Goal: Task Accomplishment & Management: Complete application form

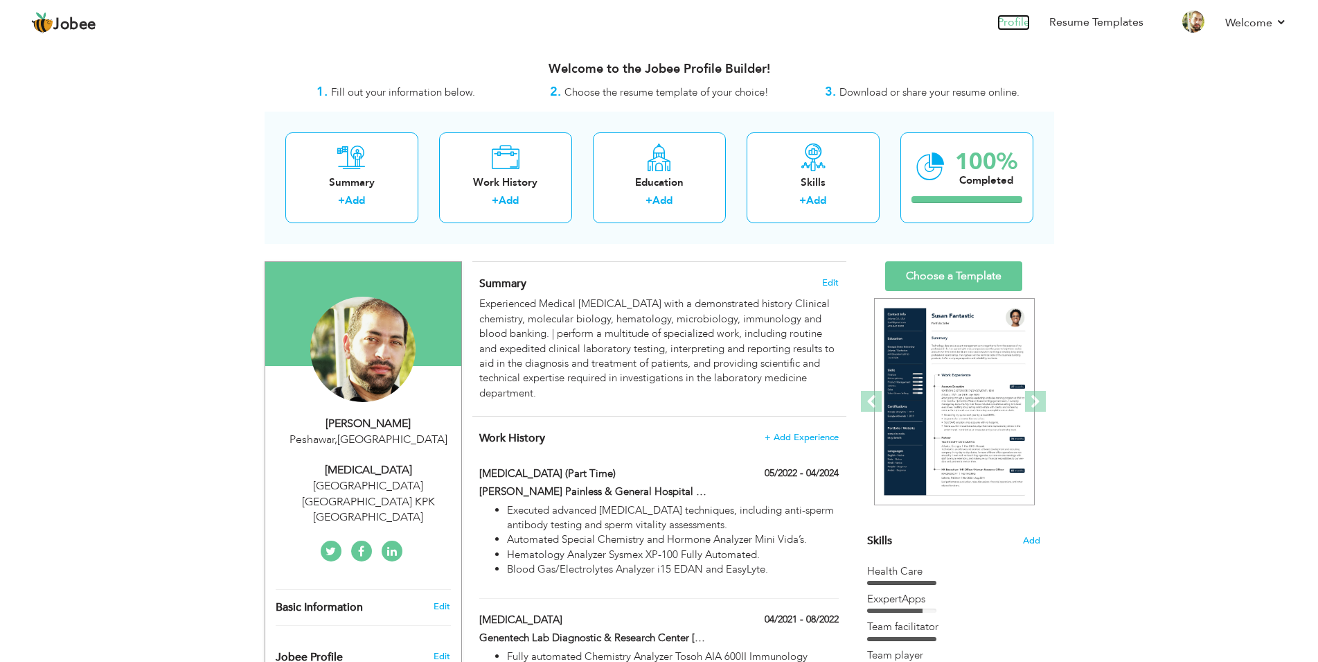
click at [1014, 25] on link "Profile" at bounding box center [1013, 23] width 33 height 16
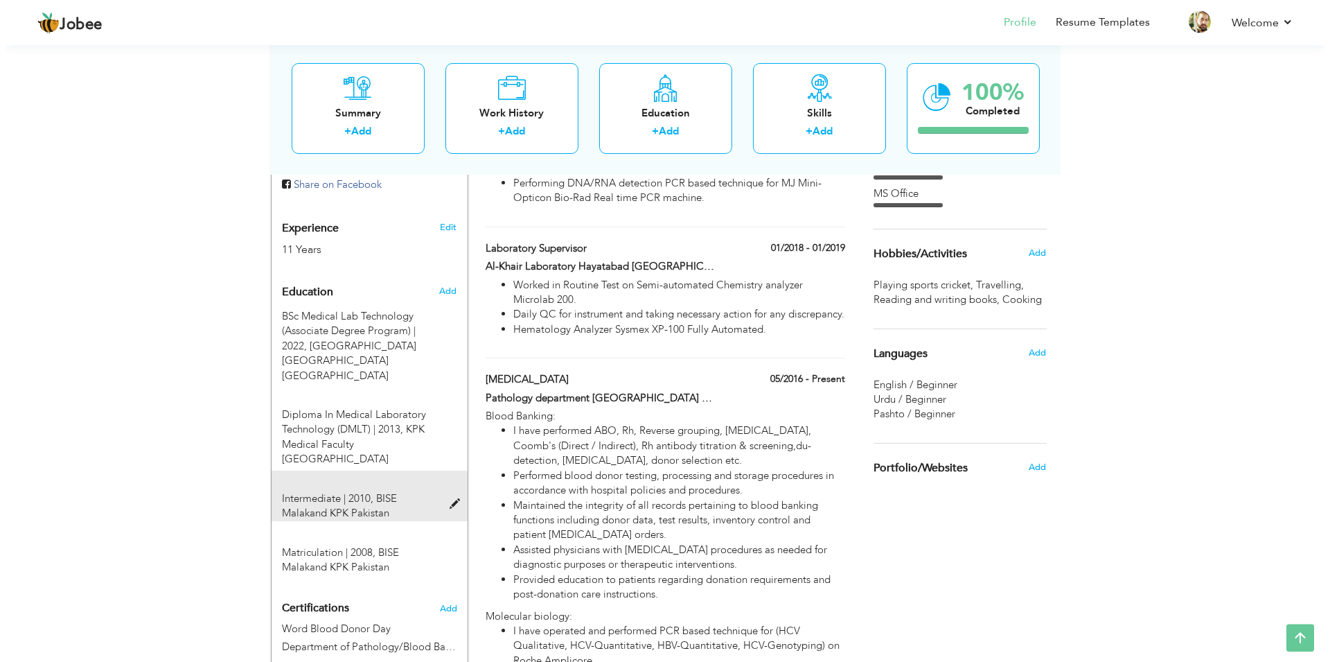
scroll to position [495, 0]
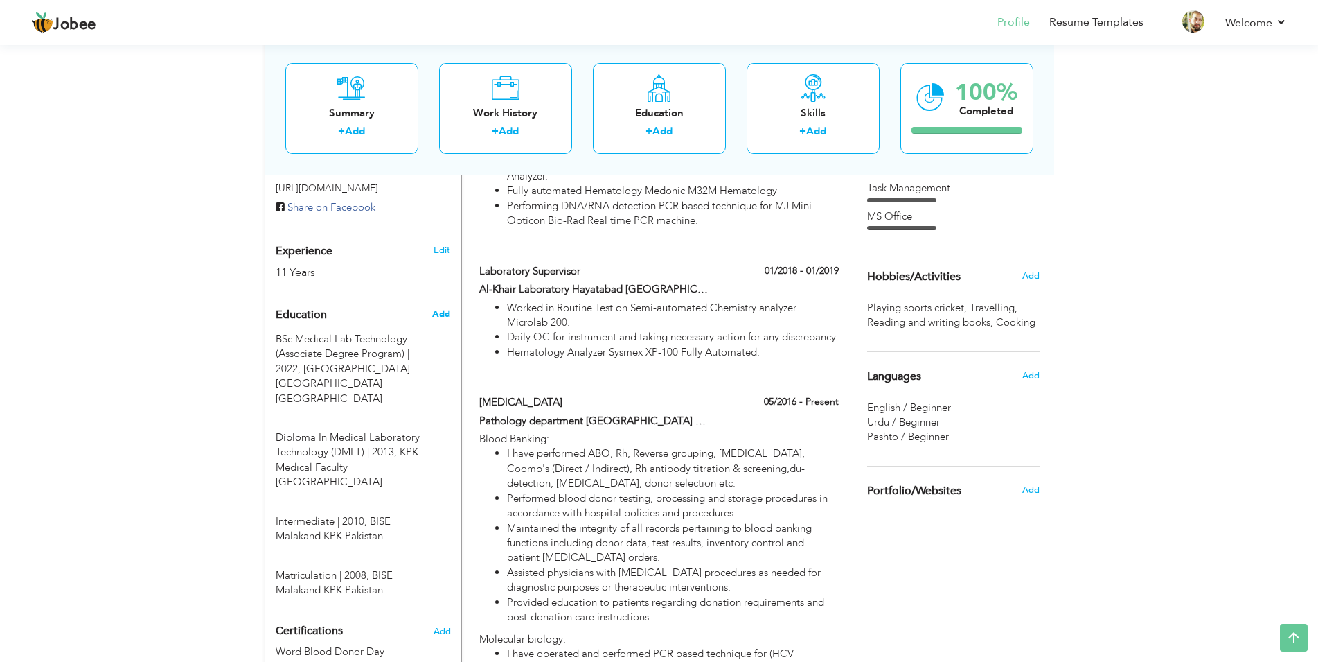
click at [441, 308] on span "Add" at bounding box center [441, 314] width 18 height 12
radio input "true"
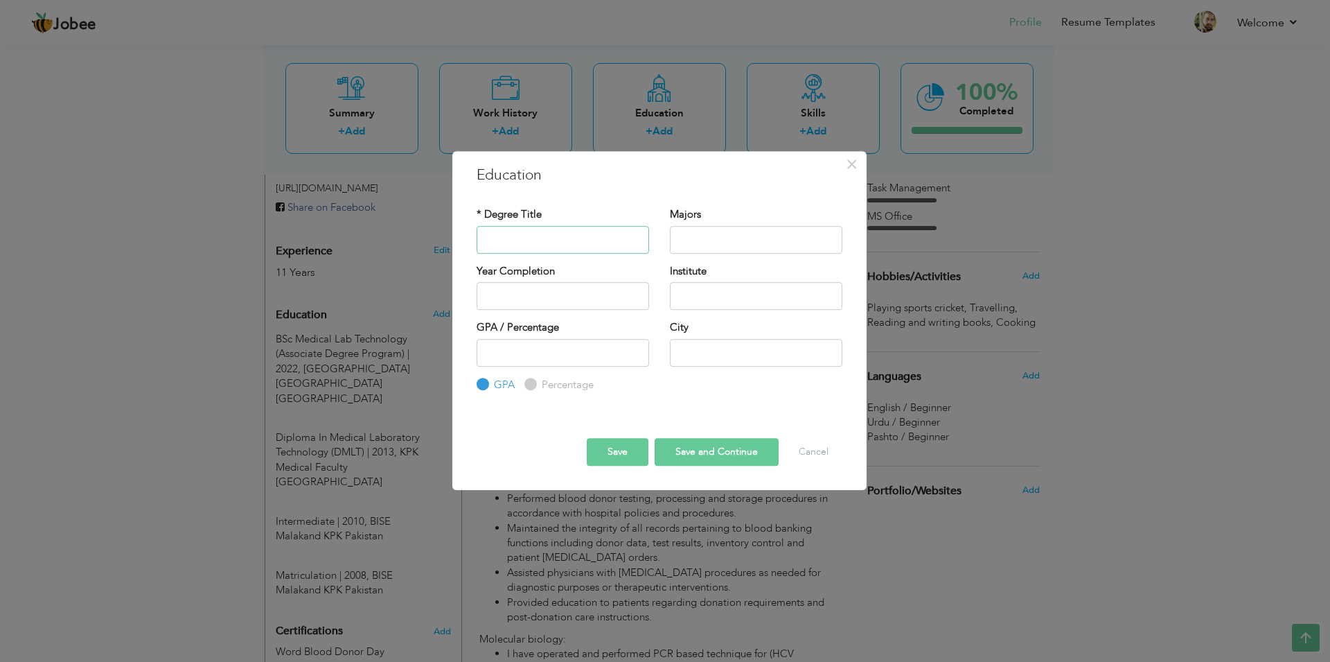
click at [508, 241] on input "text" at bounding box center [563, 240] width 172 height 28
type input "BS MLT"
click at [692, 242] on input "text" at bounding box center [756, 240] width 172 height 28
click at [719, 301] on input "text" at bounding box center [756, 296] width 172 height 28
type input "haripur University"
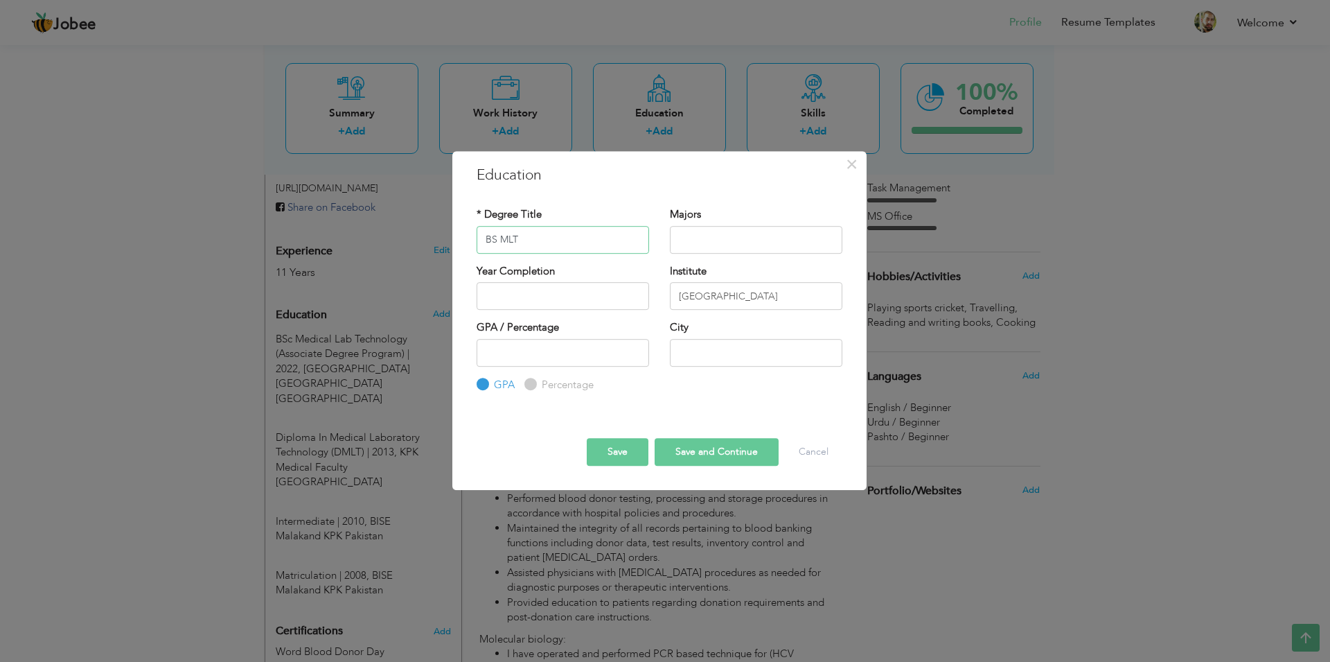
drag, startPoint x: 549, startPoint y: 247, endPoint x: 426, endPoint y: 245, distance: 122.6
click at [477, 245] on input "BS MLT" at bounding box center [563, 240] width 172 height 28
type input "D"
type input "Diploma in Information Techonolgy"
click at [704, 241] on input "text" at bounding box center [756, 240] width 172 height 28
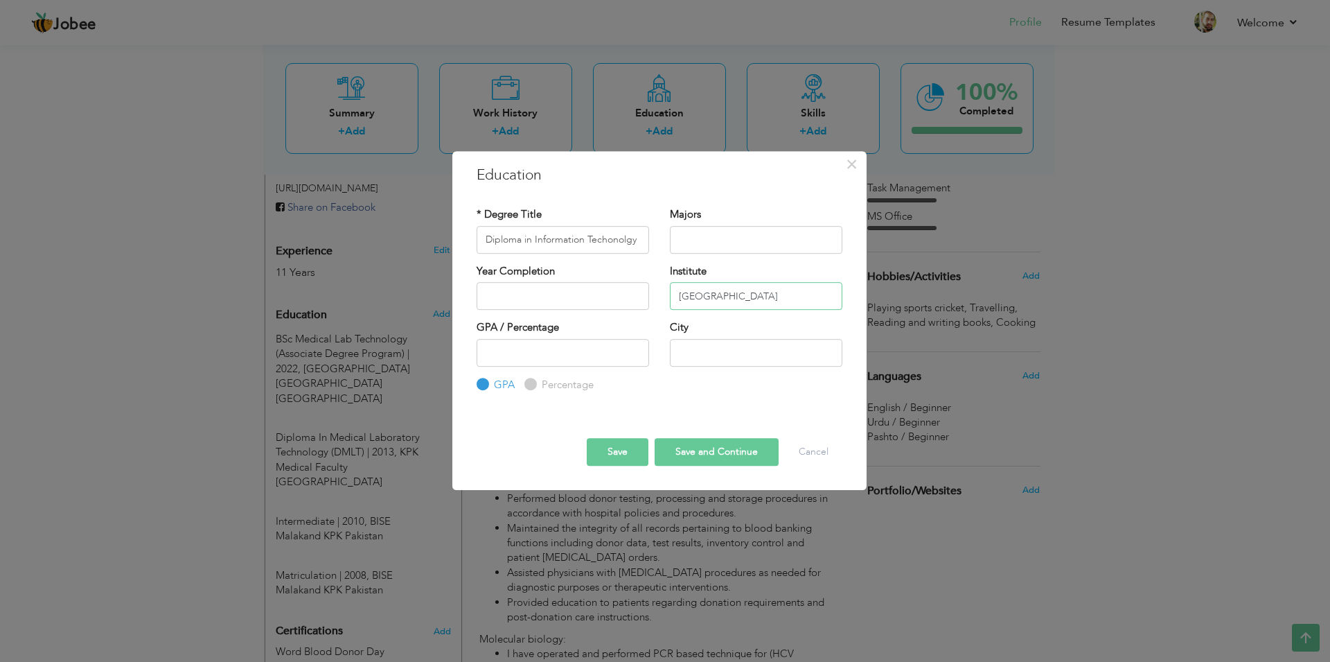
drag, startPoint x: 725, startPoint y: 292, endPoint x: 601, endPoint y: 287, distance: 123.4
click at [670, 287] on input "haripur University" at bounding box center [756, 296] width 172 height 28
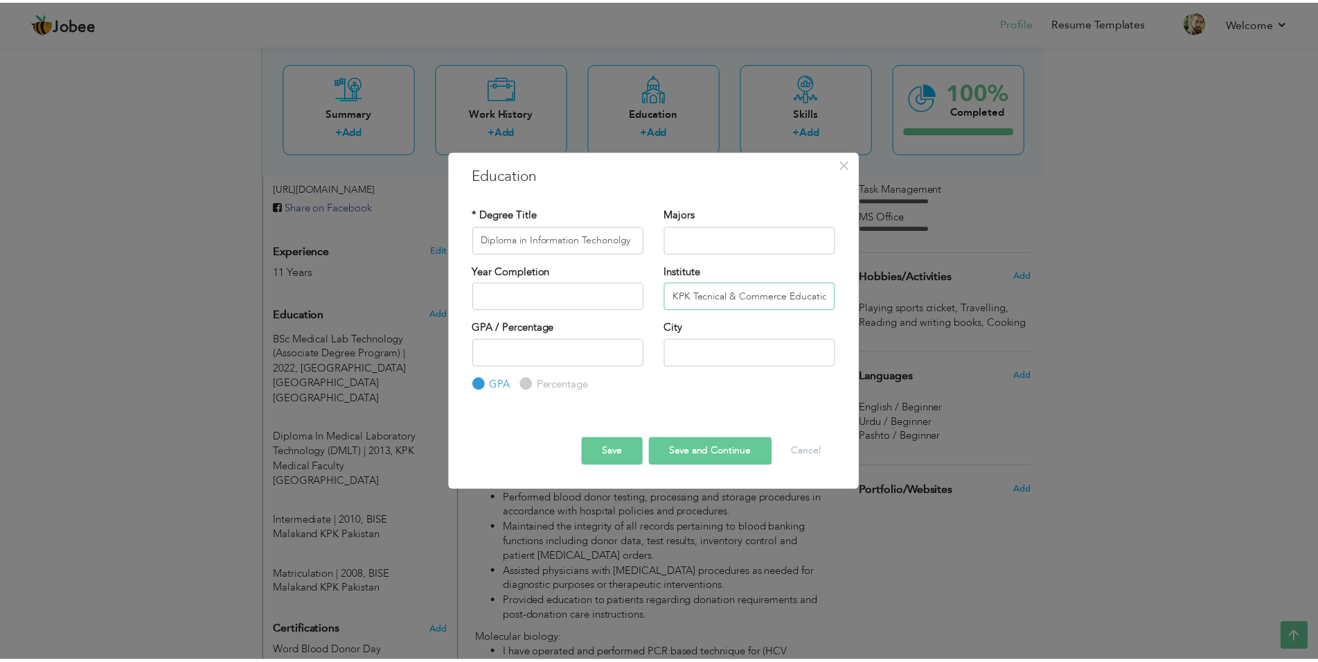
scroll to position [0, 6]
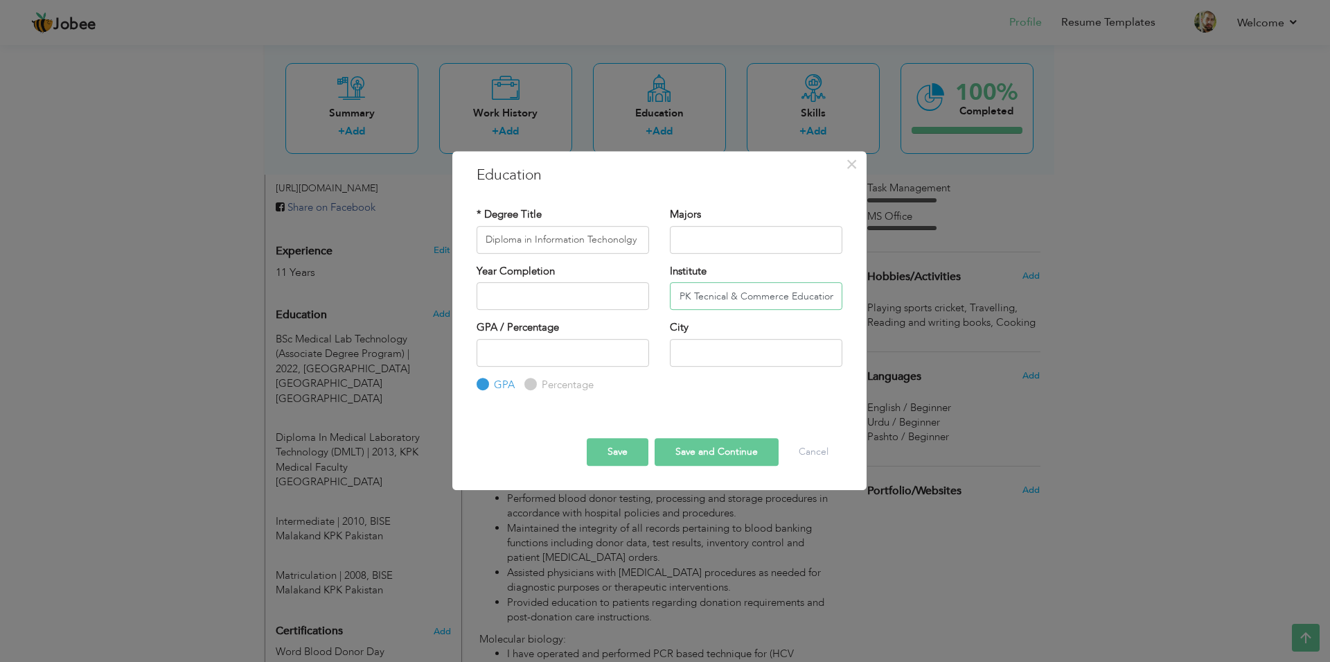
type input "KPK Tecnical & Commerce Education"
click at [526, 354] on input "number" at bounding box center [563, 353] width 172 height 28
type input "73.7"
click at [752, 355] on input "text" at bounding box center [756, 353] width 172 height 28
type input "Peshawar"
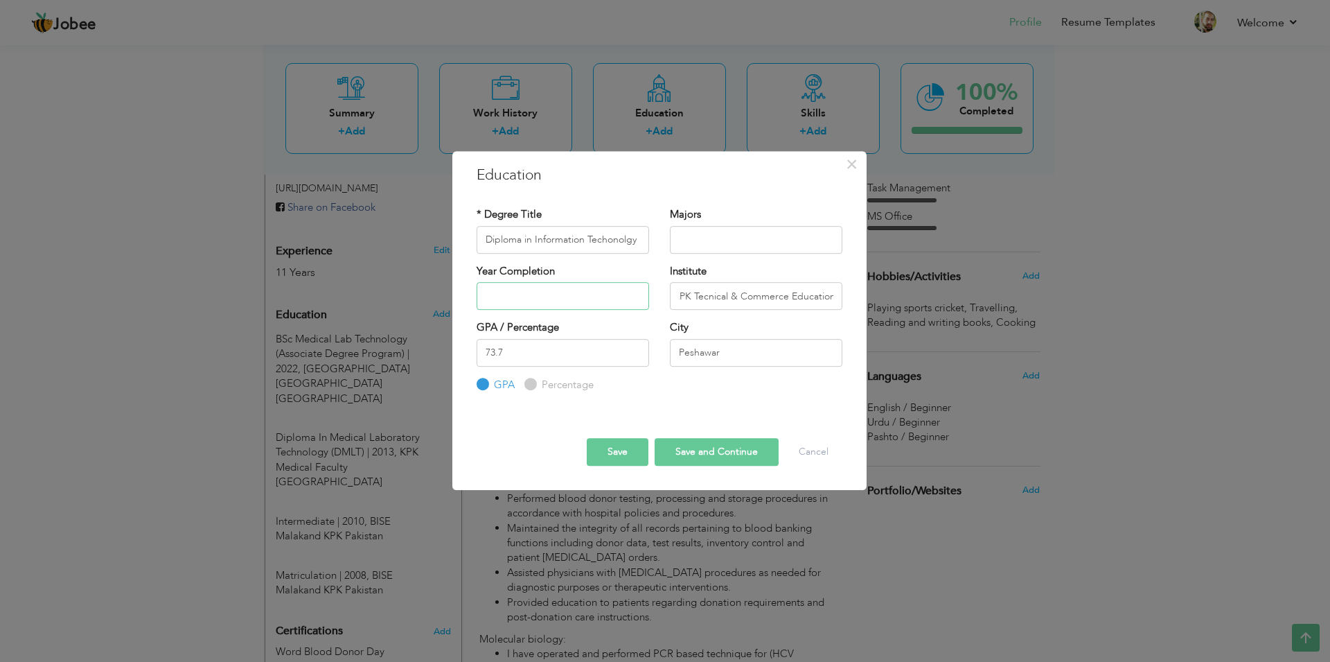
type input "2025"
click at [569, 291] on input "2025" at bounding box center [563, 296] width 172 height 28
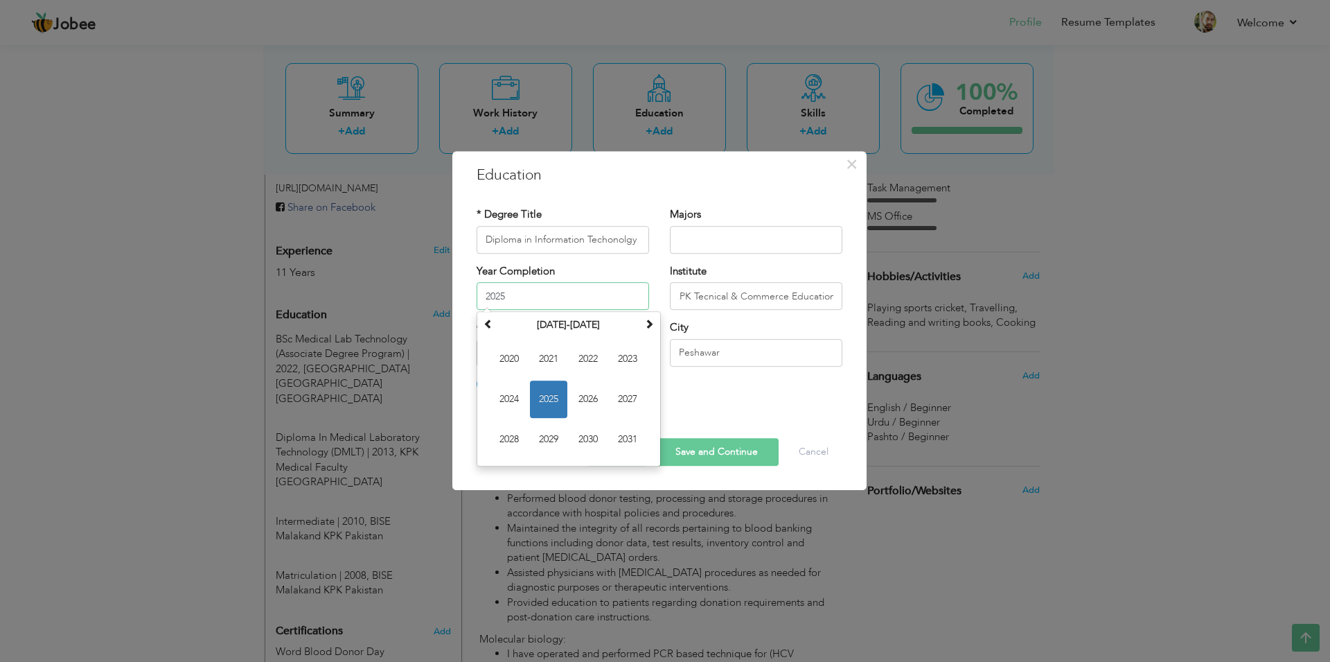
click at [549, 398] on span "2025" at bounding box center [548, 398] width 37 height 37
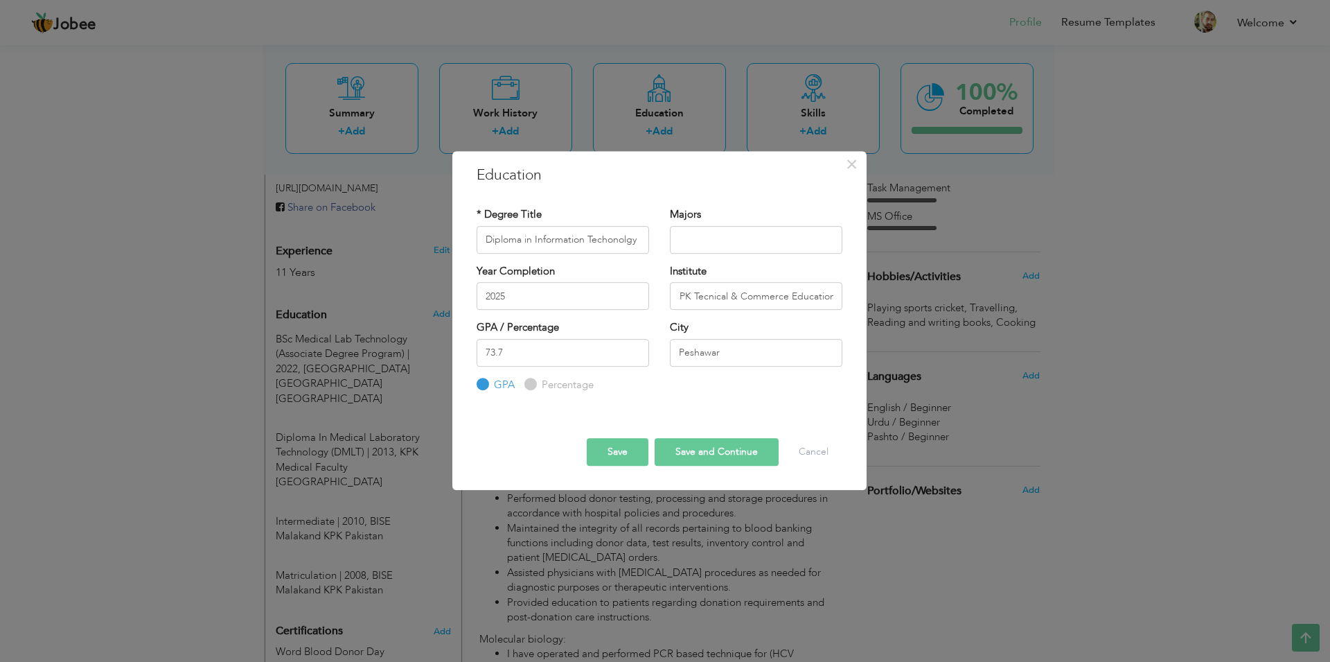
click at [620, 454] on button "Save" at bounding box center [618, 452] width 62 height 28
click at [538, 387] on label "Percentage" at bounding box center [565, 385] width 55 height 15
click at [533, 387] on input "Percentage" at bounding box center [528, 384] width 9 height 9
radio input "true"
click at [607, 453] on button "Save" at bounding box center [618, 452] width 62 height 28
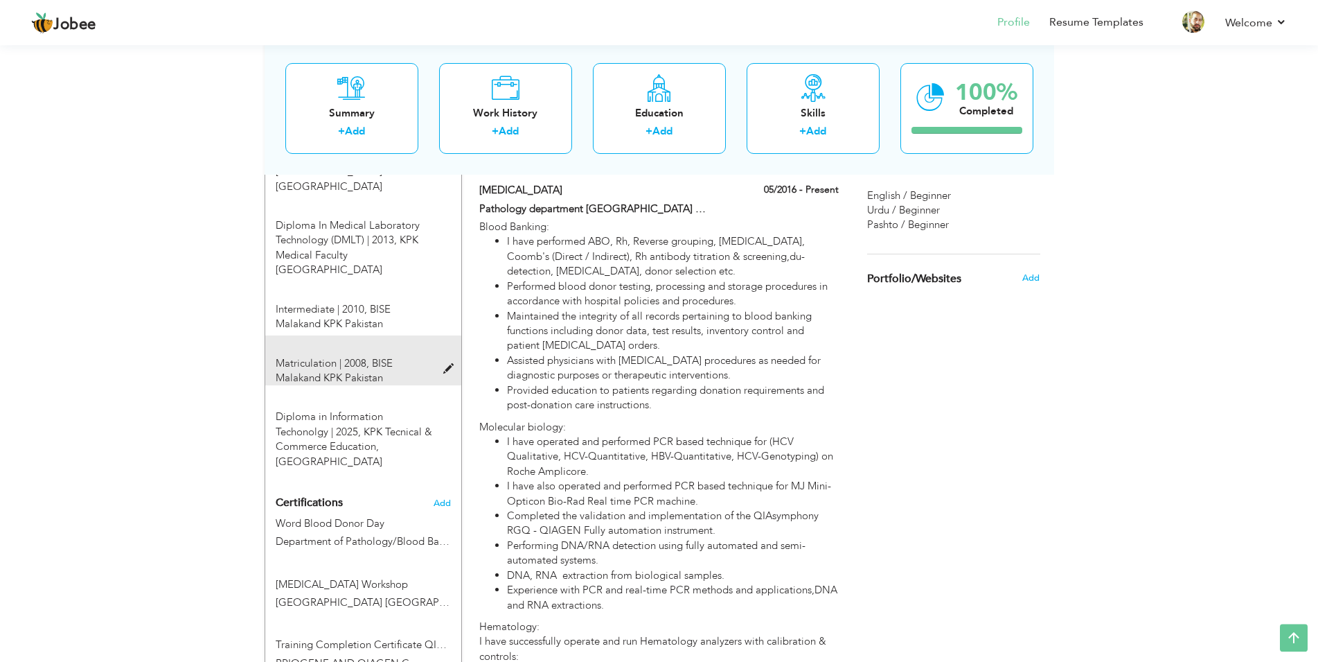
scroll to position [495, 0]
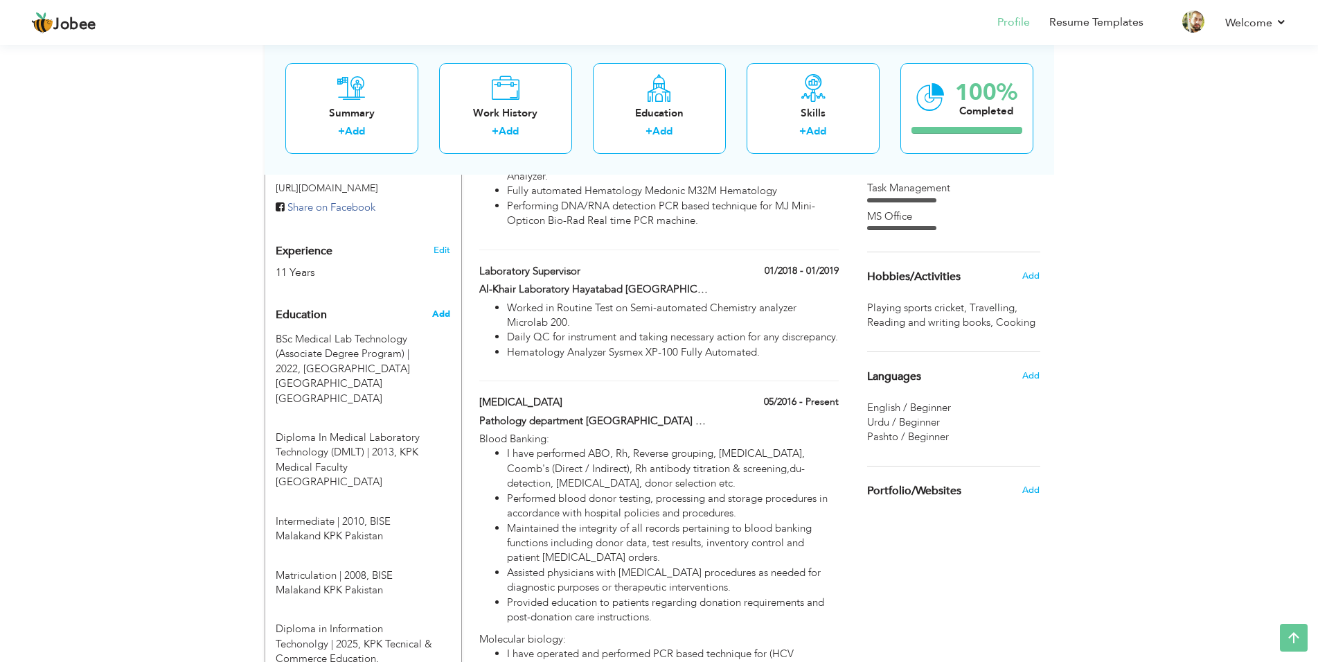
click at [450, 308] on span "Add" at bounding box center [441, 314] width 18 height 12
radio input "true"
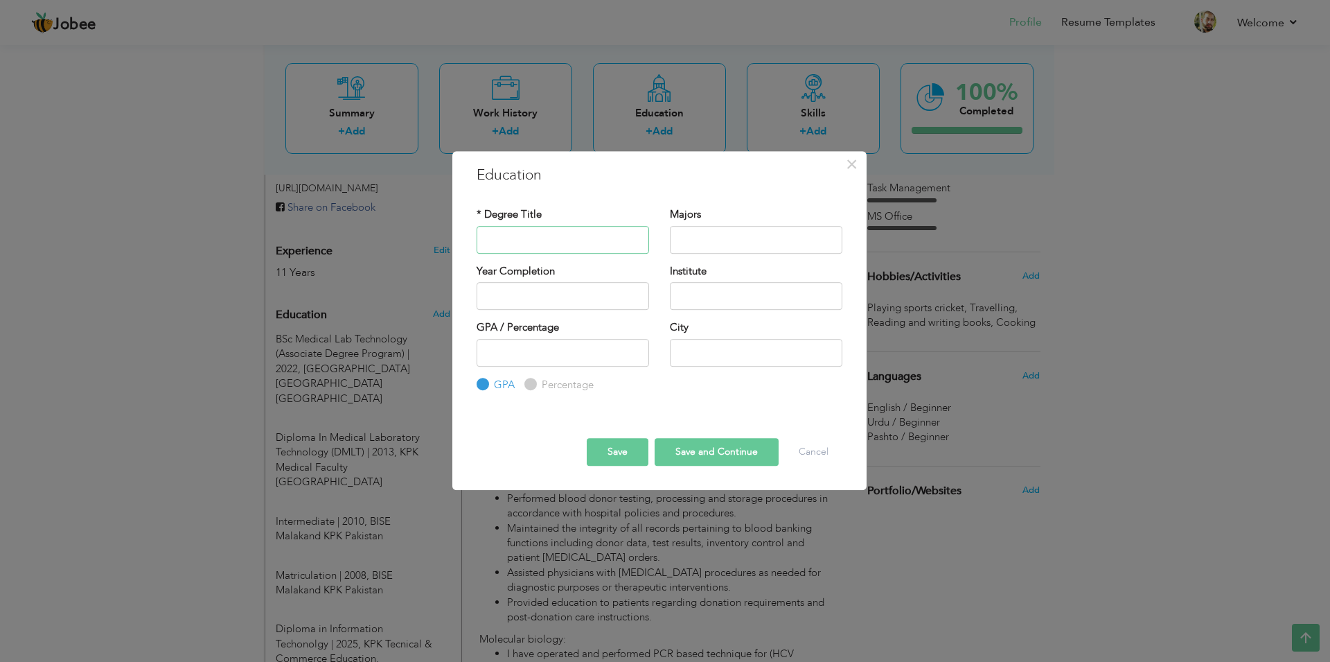
click at [533, 237] on input "text" at bounding box center [563, 240] width 172 height 28
click at [812, 455] on button "Cancel" at bounding box center [813, 452] width 57 height 28
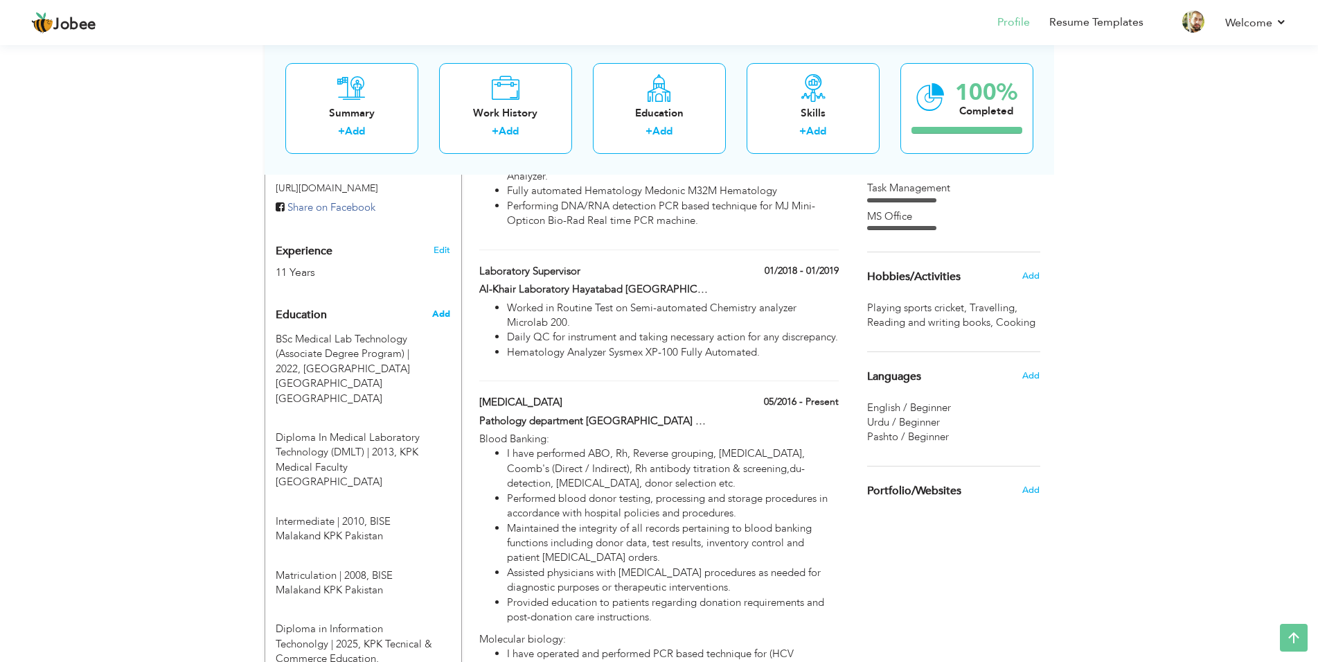
click at [447, 308] on span "Add" at bounding box center [441, 314] width 18 height 12
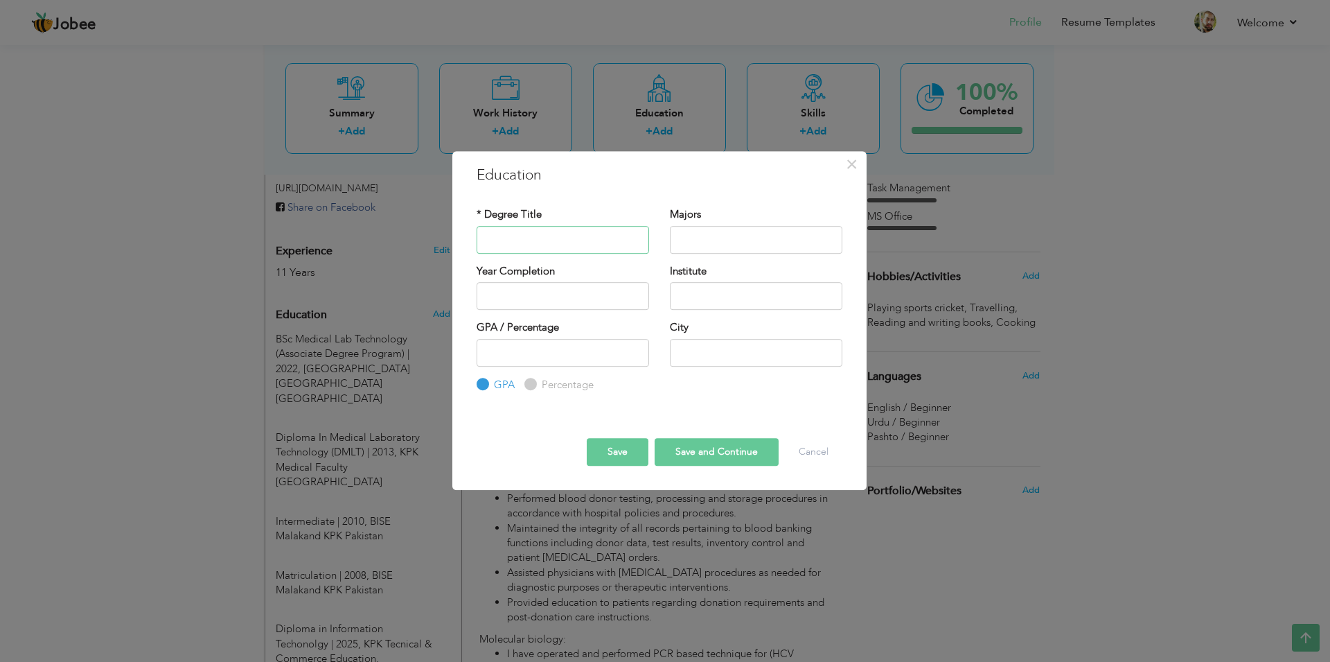
click at [497, 241] on input "text" at bounding box center [563, 240] width 172 height 28
type input "NEBOSH"
click at [712, 300] on input "text" at bounding box center [756, 296] width 172 height 28
click at [696, 298] on input "text" at bounding box center [756, 296] width 172 height 28
paste input "National Examination Board in Occupational Safety and Health (NEBOSH)"
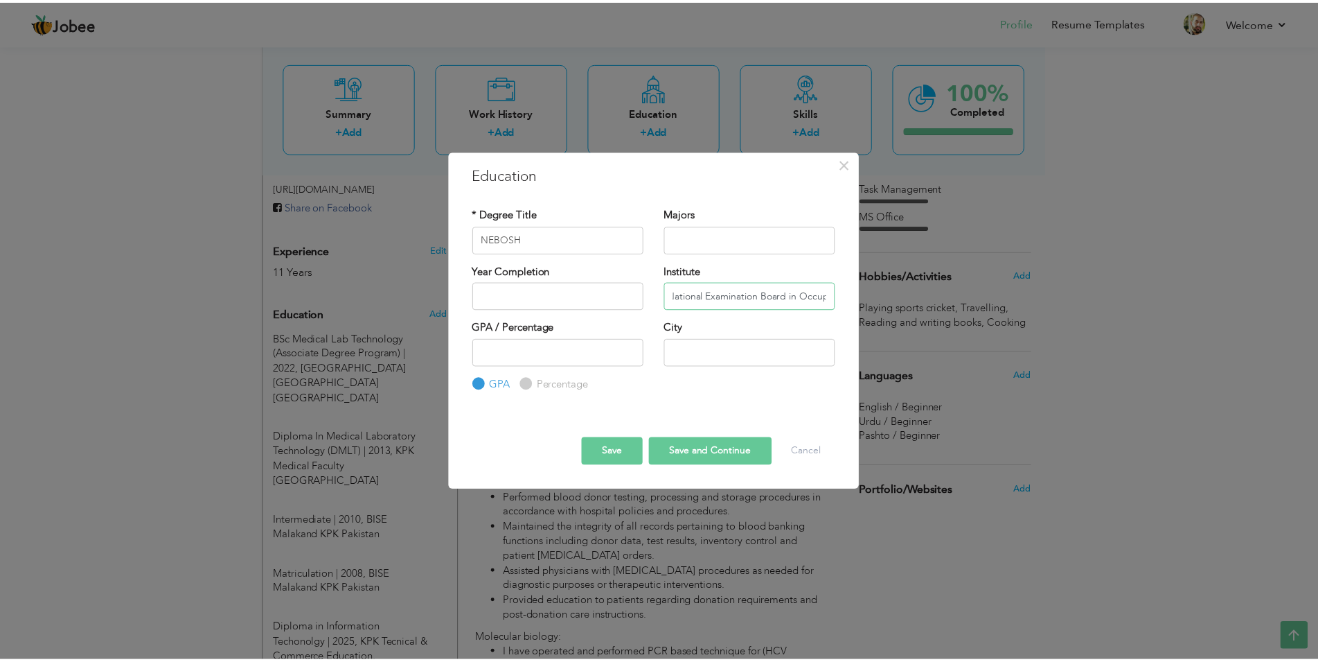
scroll to position [0, 166]
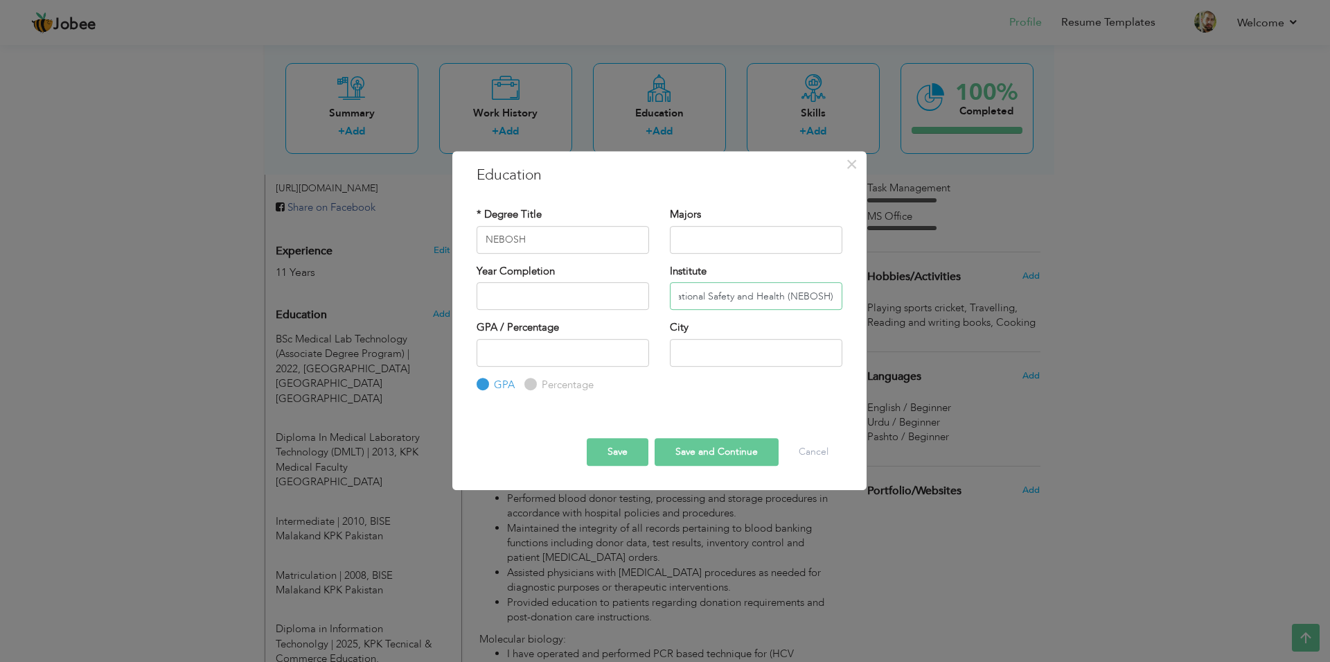
type input "National Examination Board in Occupational Safety and Health (NEBOSH)"
click at [698, 356] on input "text" at bounding box center [756, 353] width 172 height 28
click at [579, 301] on input "text" at bounding box center [563, 296] width 172 height 28
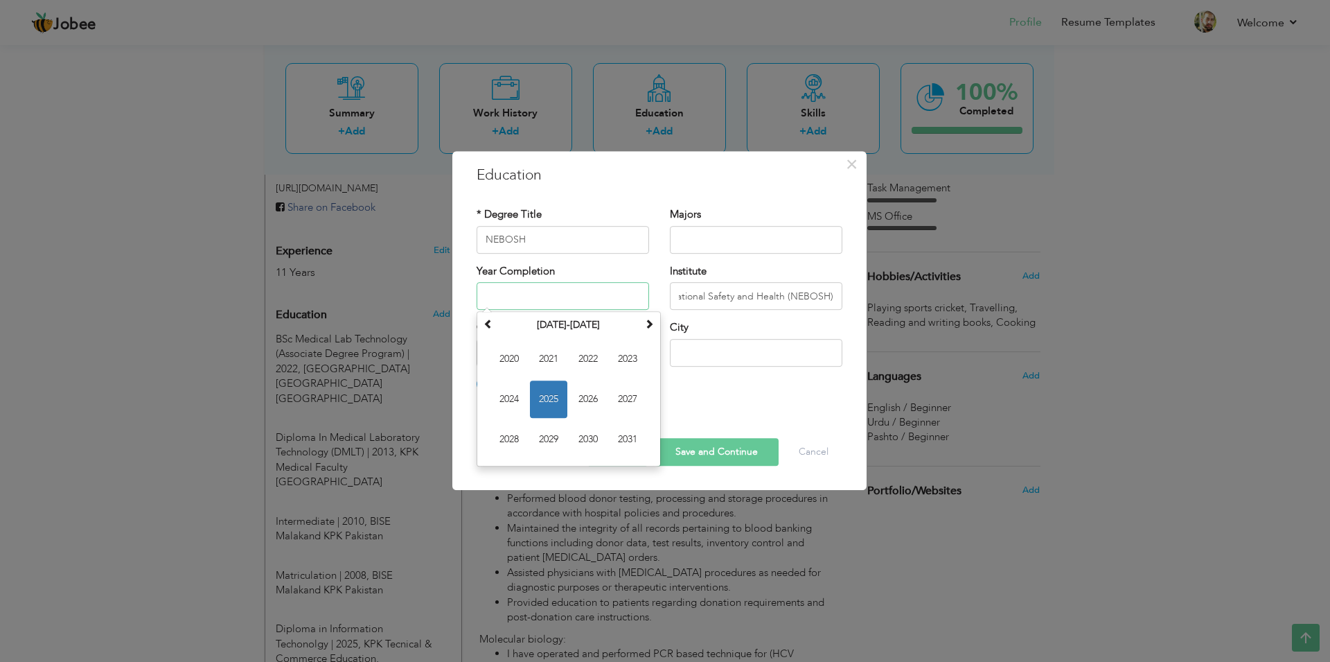
click at [550, 393] on span "2025" at bounding box center [548, 398] width 37 height 37
type input "2025"
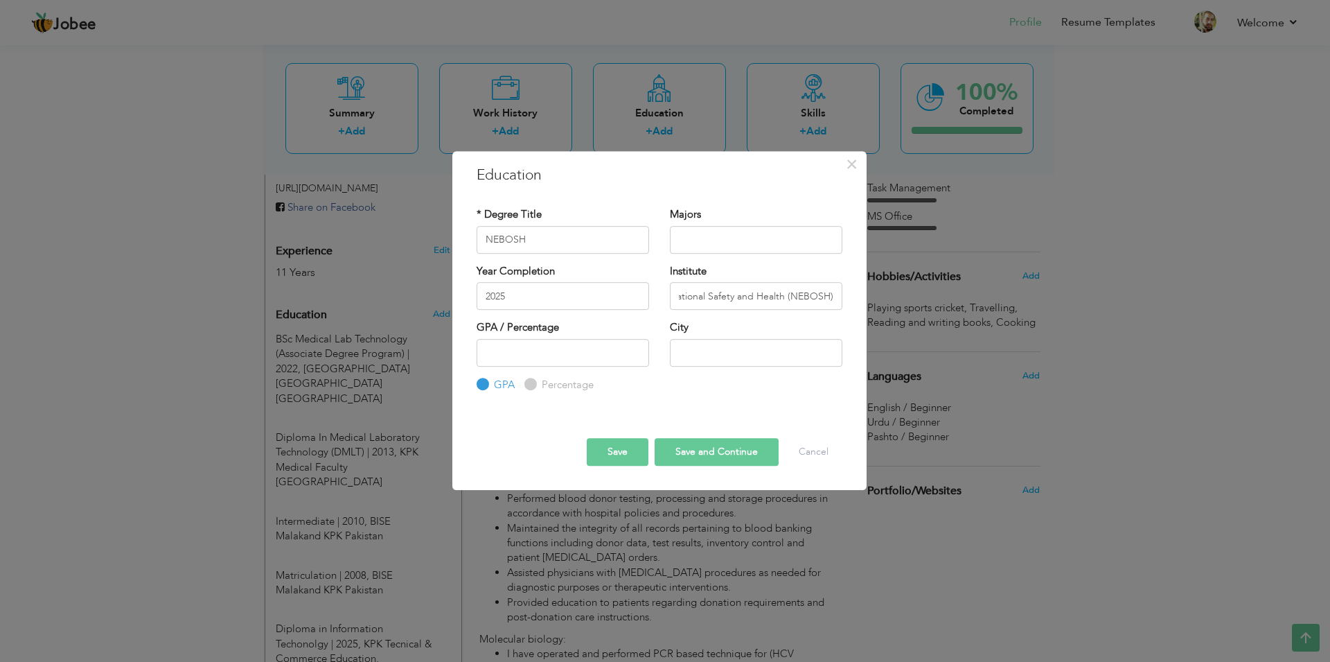
click at [606, 450] on button "Save" at bounding box center [618, 452] width 62 height 28
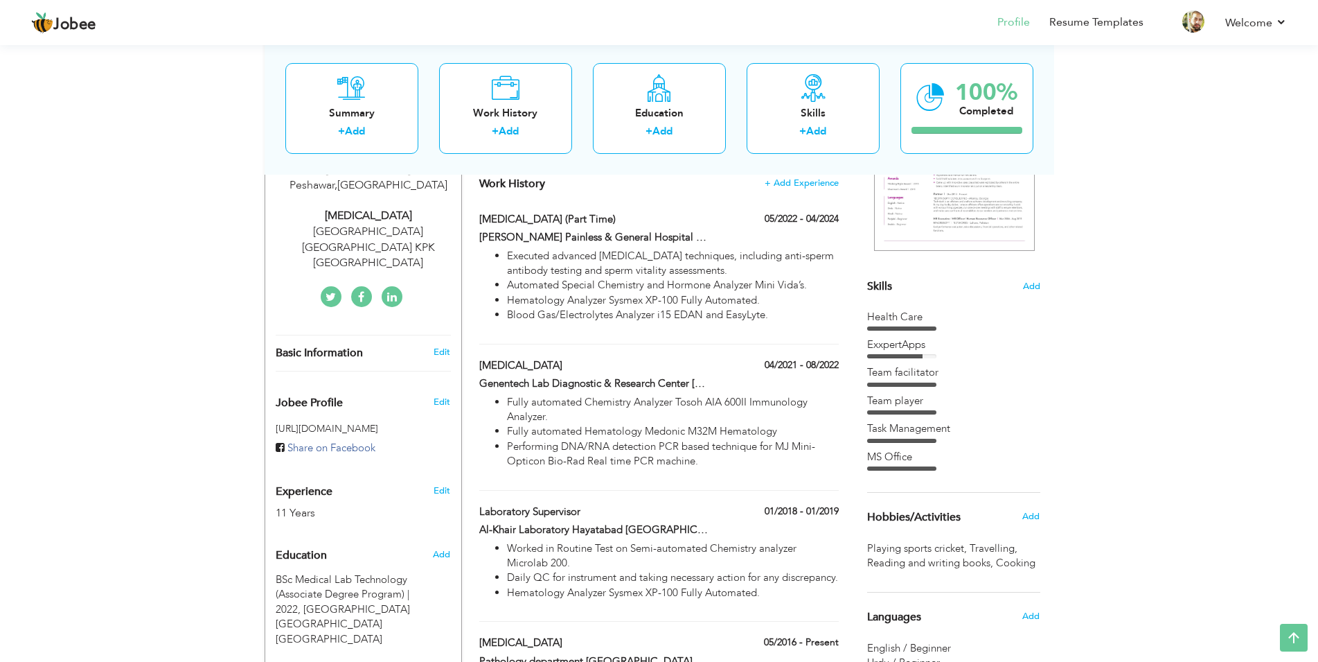
scroll to position [0, 0]
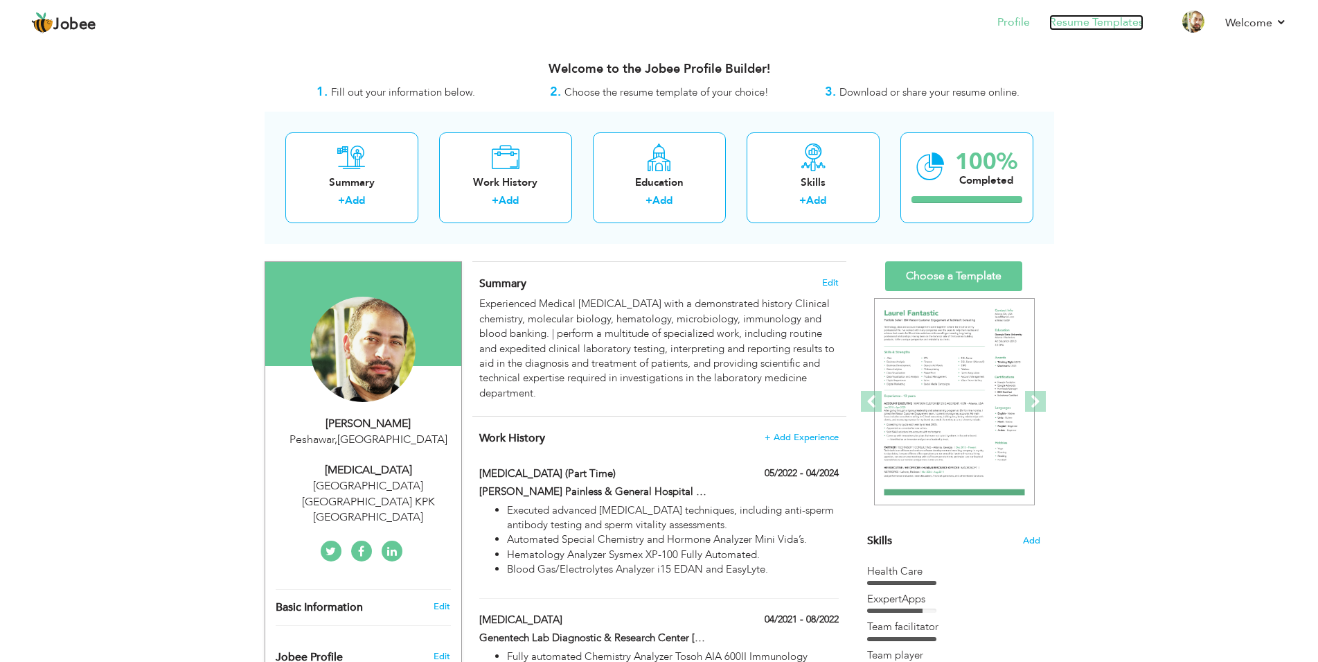
click at [1081, 27] on link "Resume Templates" at bounding box center [1096, 23] width 94 height 16
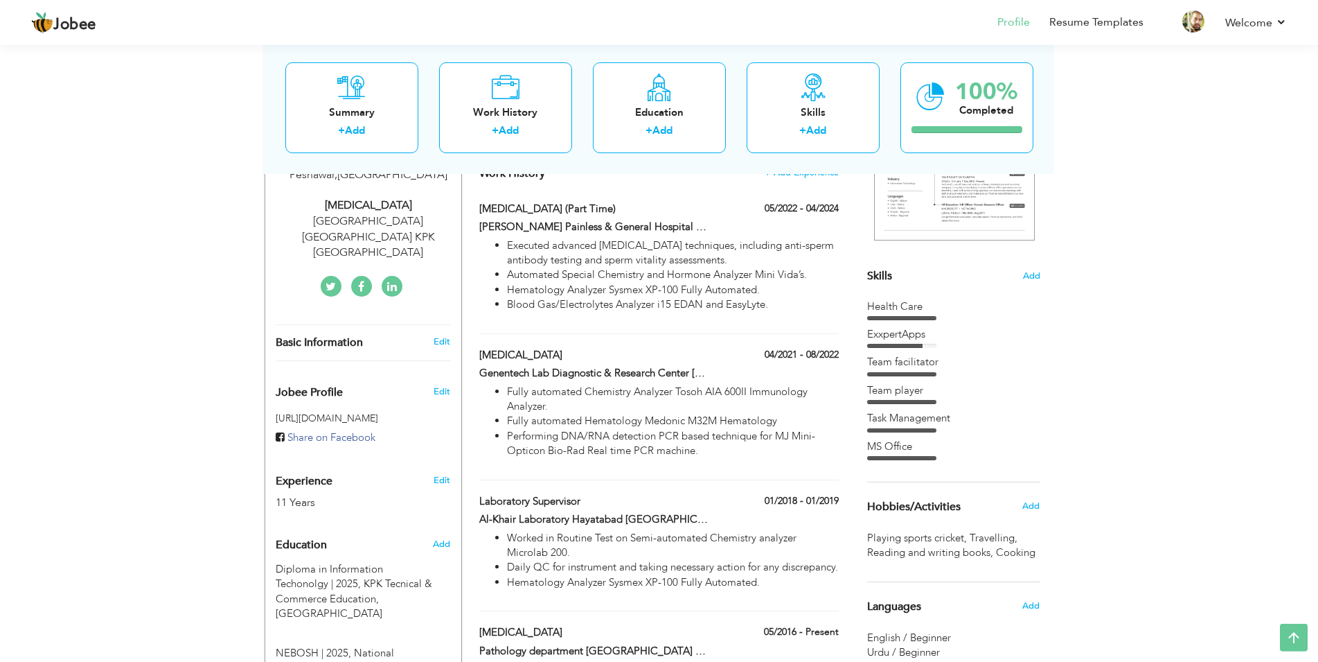
scroll to position [283, 0]
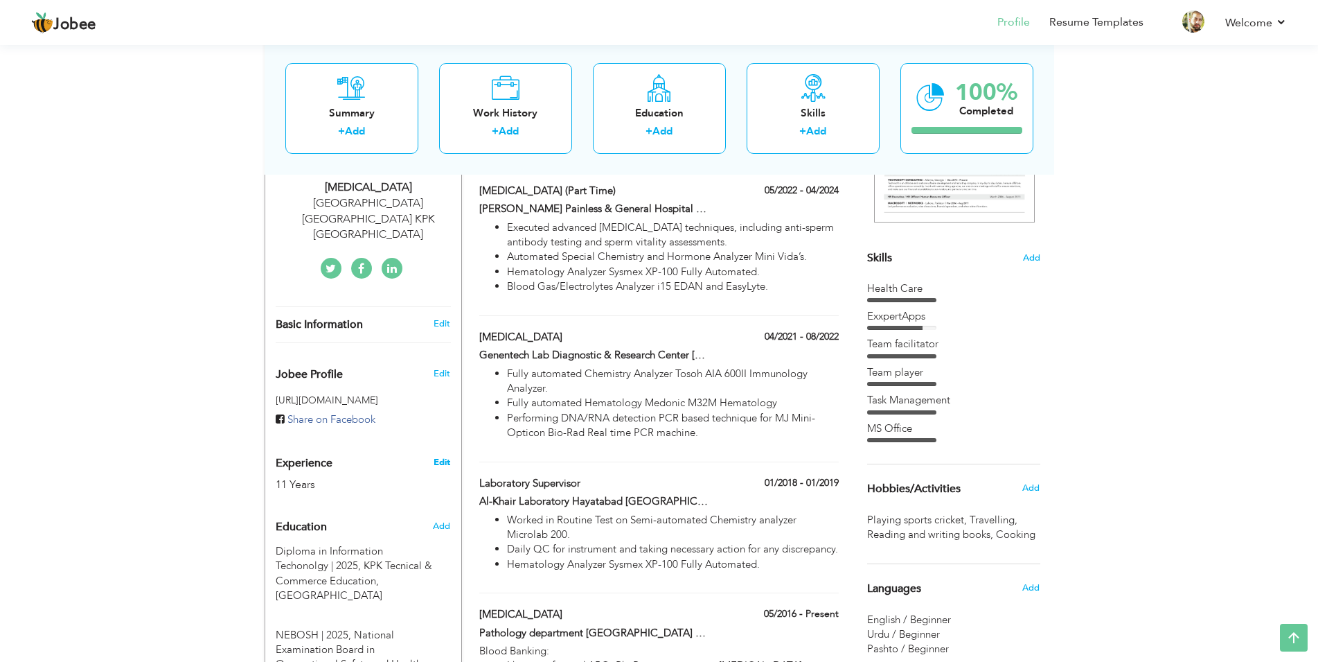
click at [440, 456] on link "Edit" at bounding box center [442, 462] width 17 height 12
type input "Farooq"
type input "[PERSON_NAME]"
type input "03449692522"
select select "number:166"
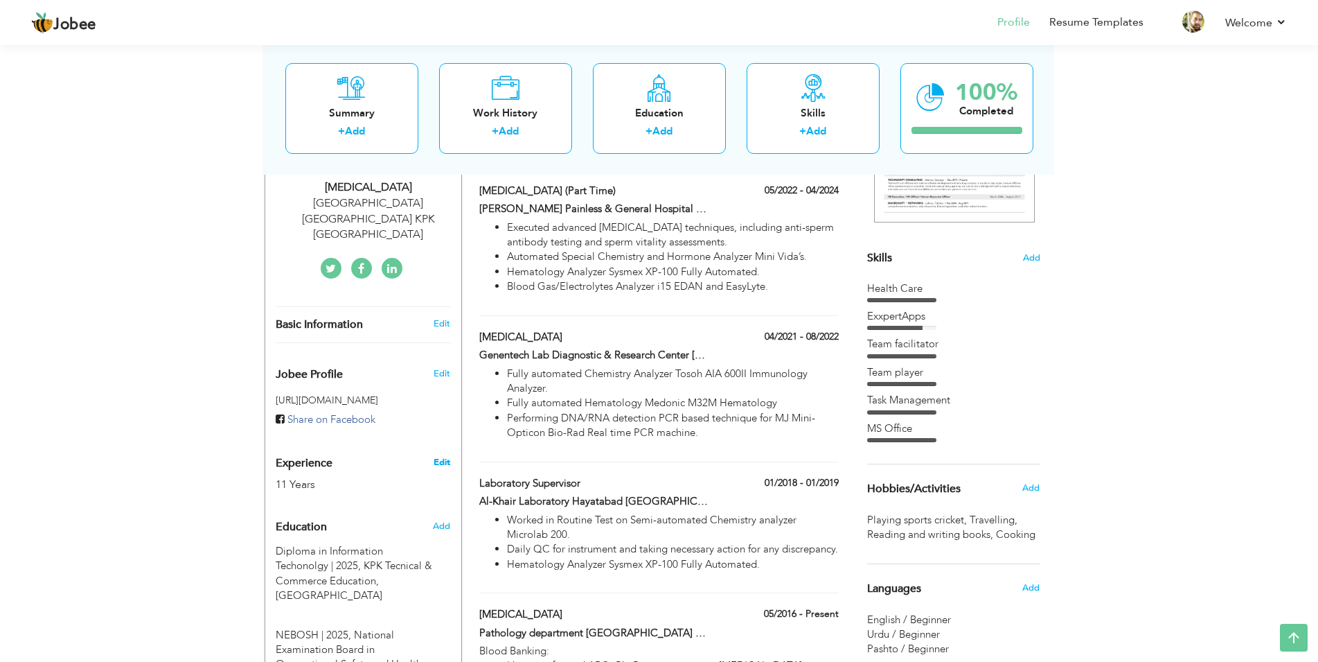
type input "Peshawar"
select select "number:13"
type input "Hayatabad Medical Complex Peshawar KPK Pakistan"
type input "Laboratory Technician"
type input "www.linkedin.com/in/ farooq-ahmad-636"
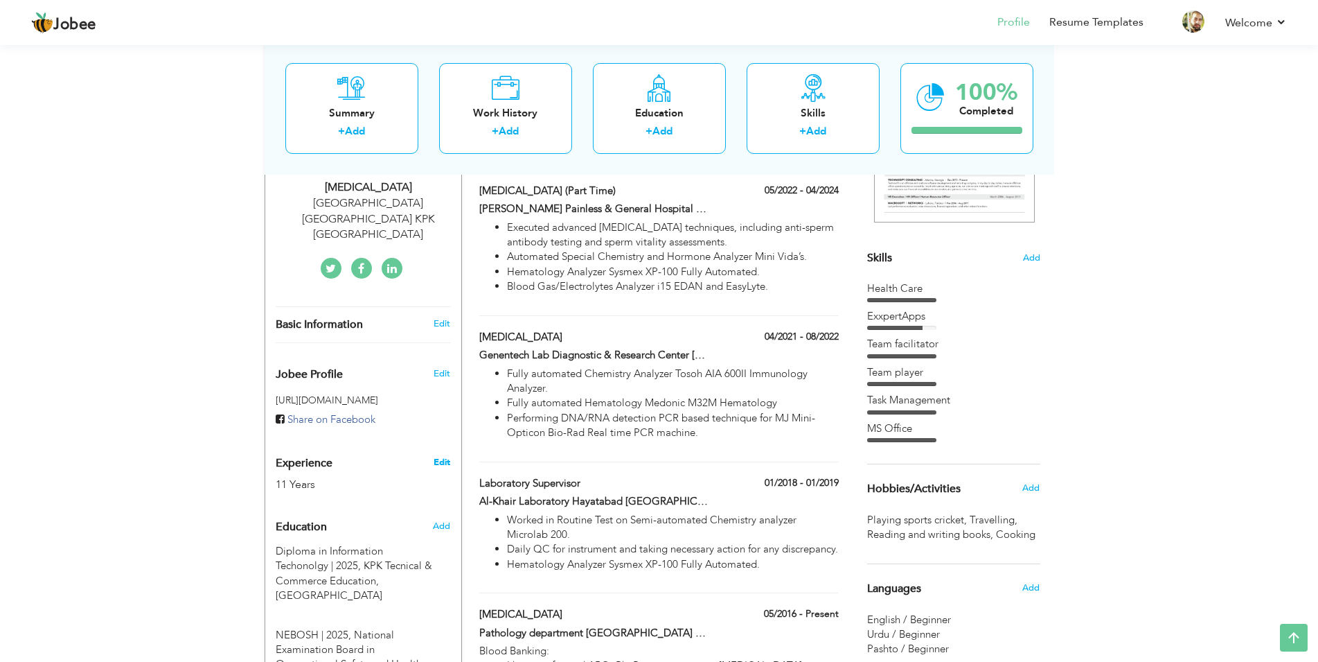
type input "https://www.facebook.com/farooq.anmol.7"
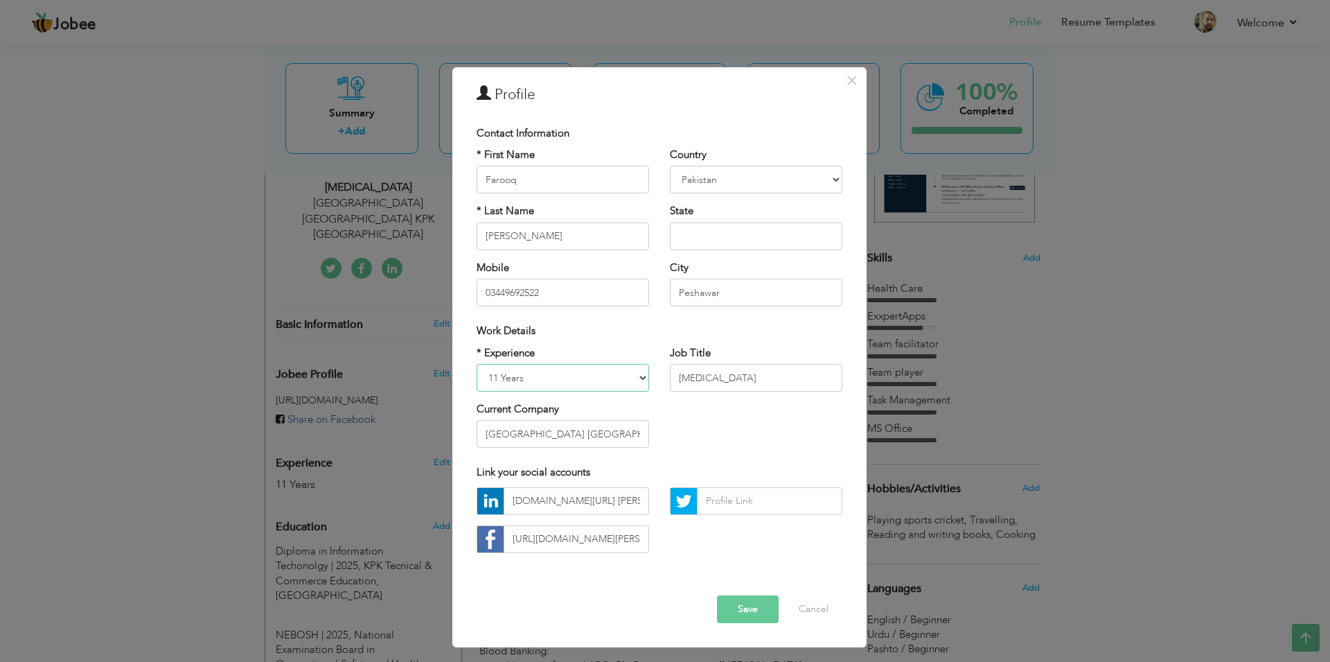
click at [575, 381] on select "Entry Level Less than 1 Year 1 Year 2 Years 3 Years 4 Years 5 Years 6 Years 7 Y…" at bounding box center [563, 378] width 172 height 28
click at [707, 235] on input "text" at bounding box center [756, 236] width 172 height 28
click at [740, 608] on button "Save" at bounding box center [748, 609] width 62 height 28
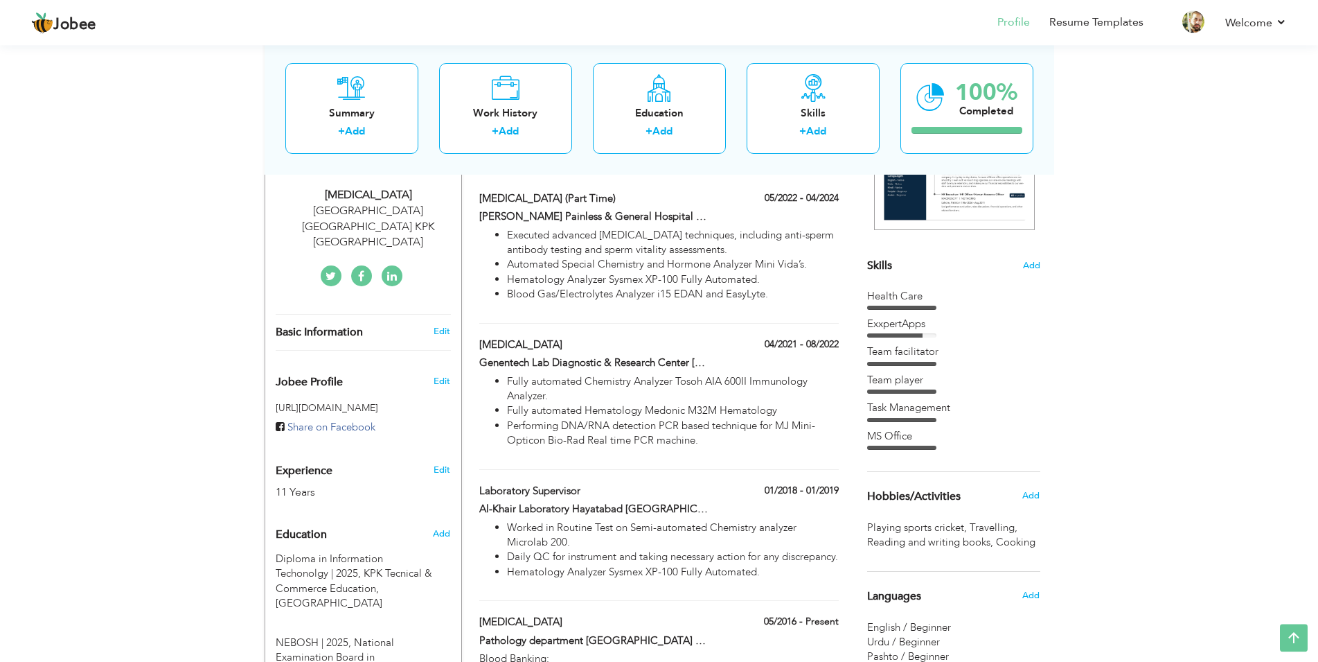
scroll to position [184, 0]
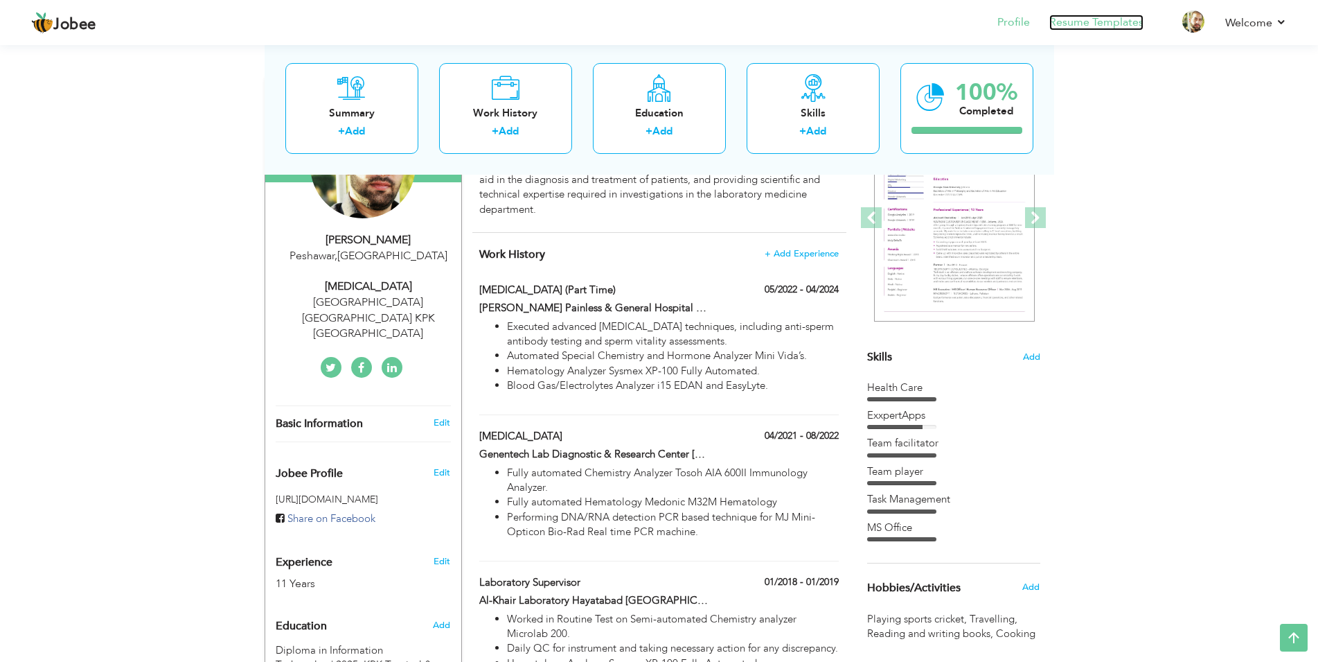
click at [1078, 26] on link "Resume Templates" at bounding box center [1096, 23] width 94 height 16
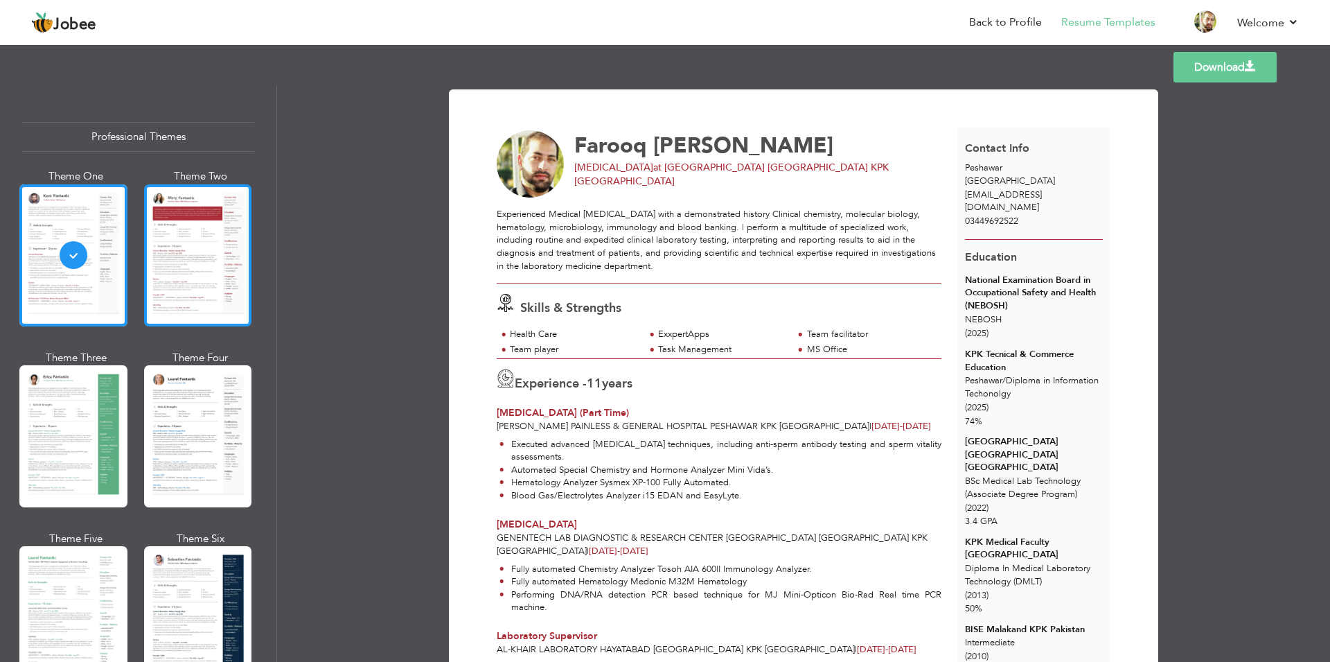
click at [196, 272] on div at bounding box center [198, 255] width 108 height 142
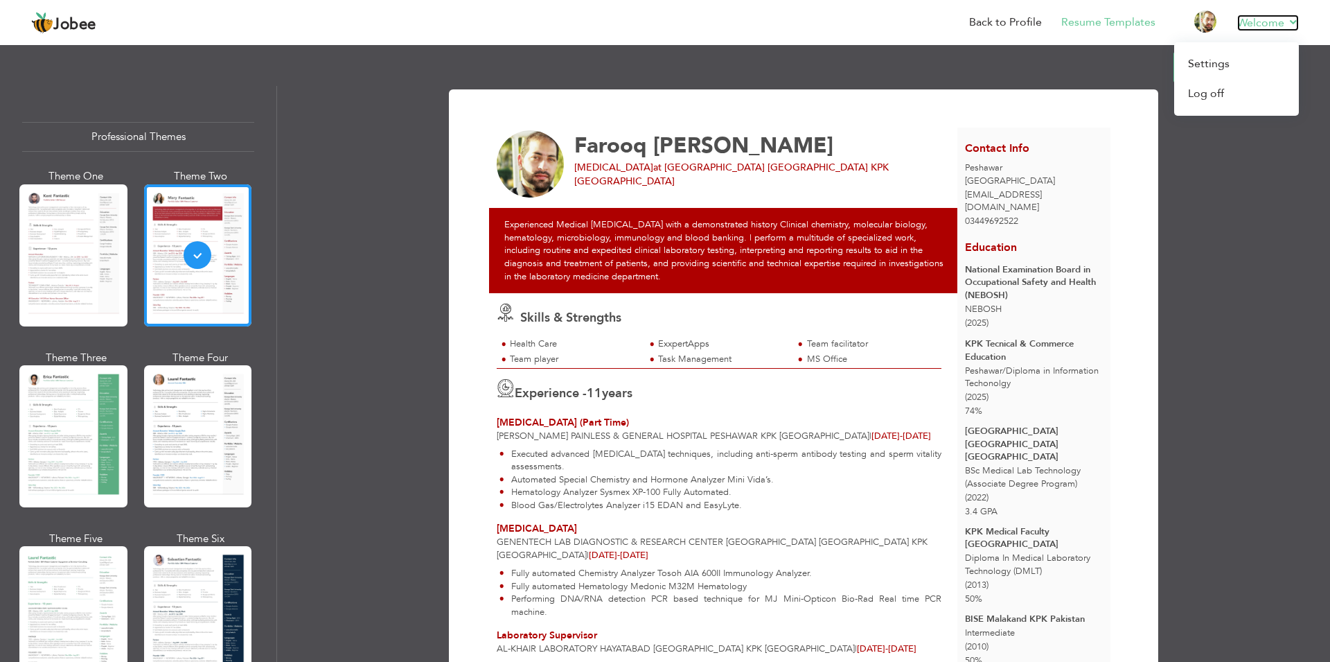
click at [1245, 21] on link "Welcome" at bounding box center [1268, 23] width 62 height 17
click at [1200, 95] on link "Log off" at bounding box center [1236, 94] width 125 height 30
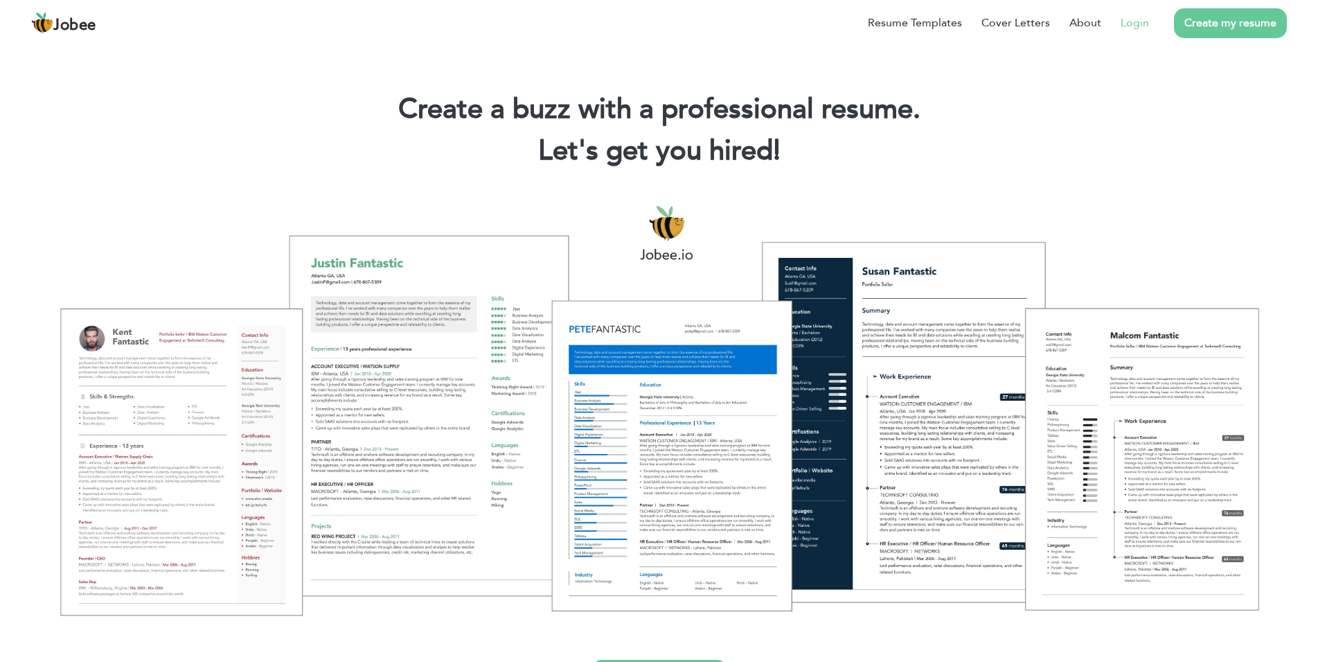
click at [1121, 21] on link "Login" at bounding box center [1135, 23] width 28 height 17
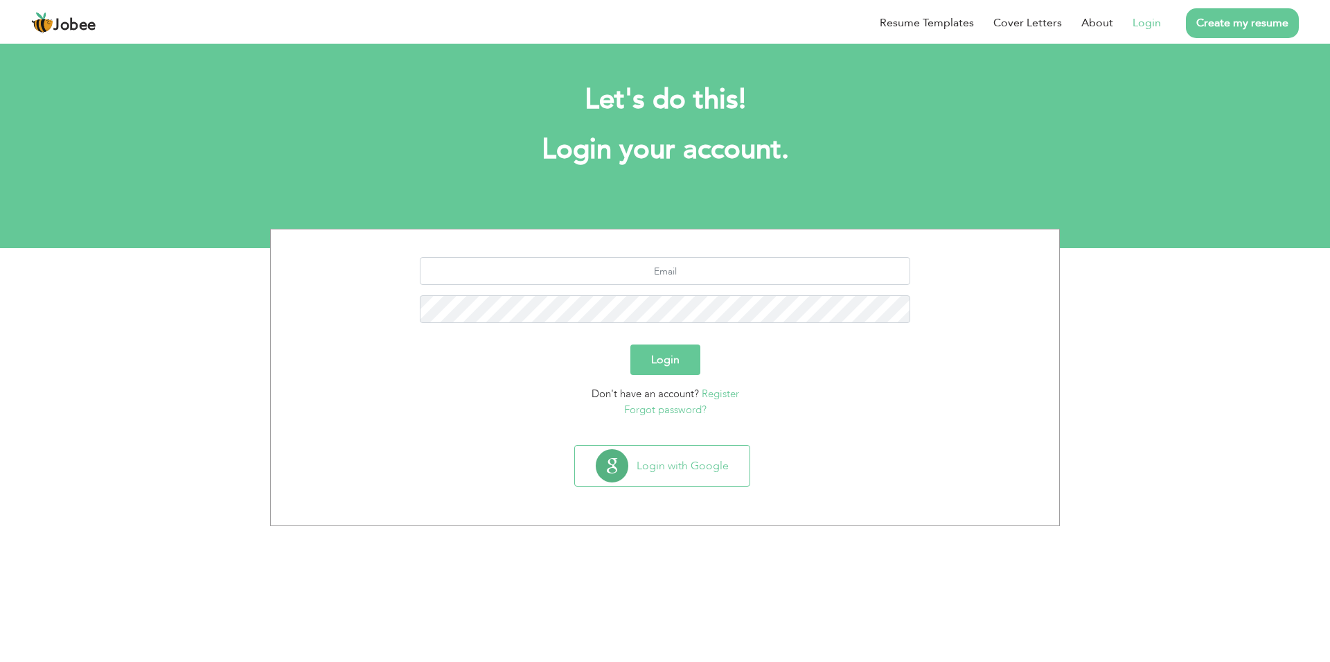
click at [646, 268] on input "text" at bounding box center [665, 271] width 491 height 28
